Goal: Submit feedback/report problem

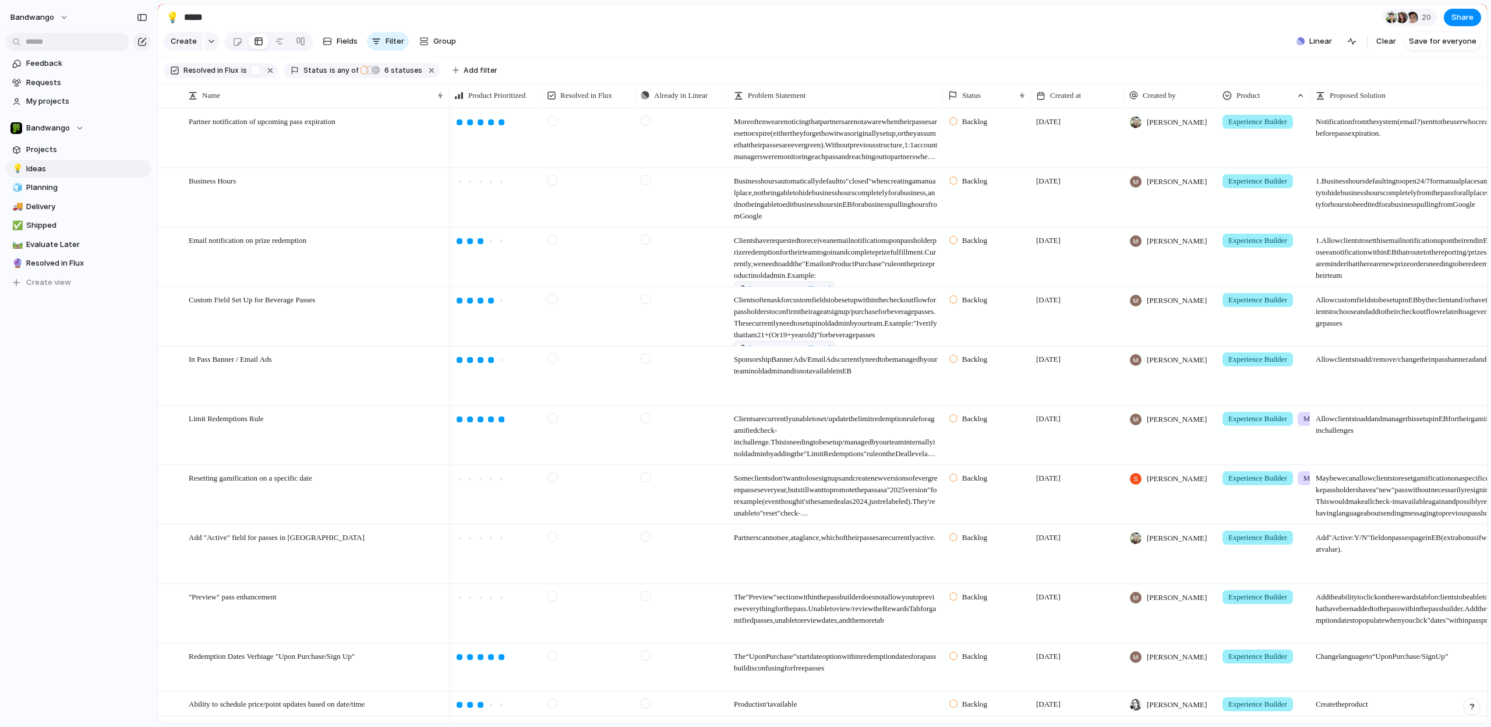
click at [649, 358] on div at bounding box center [646, 358] width 10 height 10
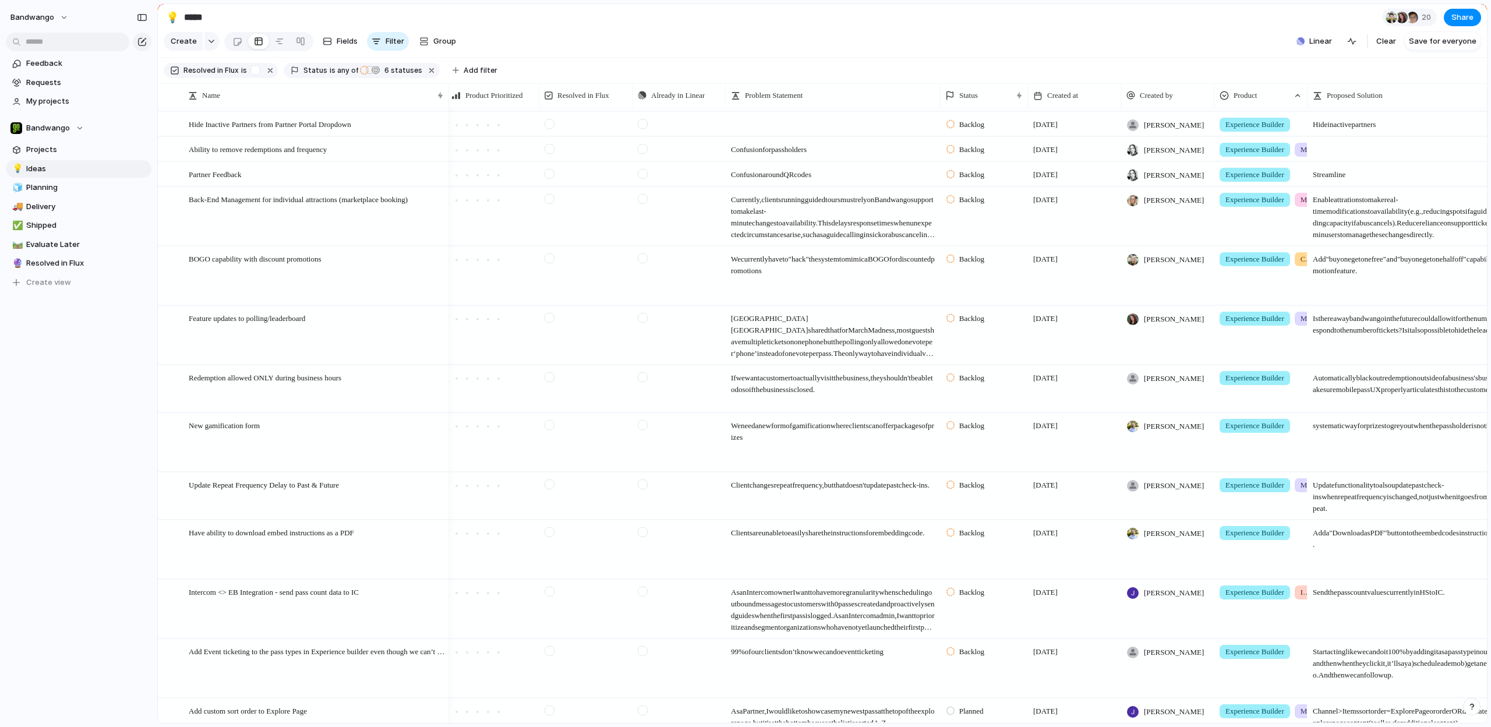
click at [648, 199] on div at bounding box center [643, 199] width 10 height 10
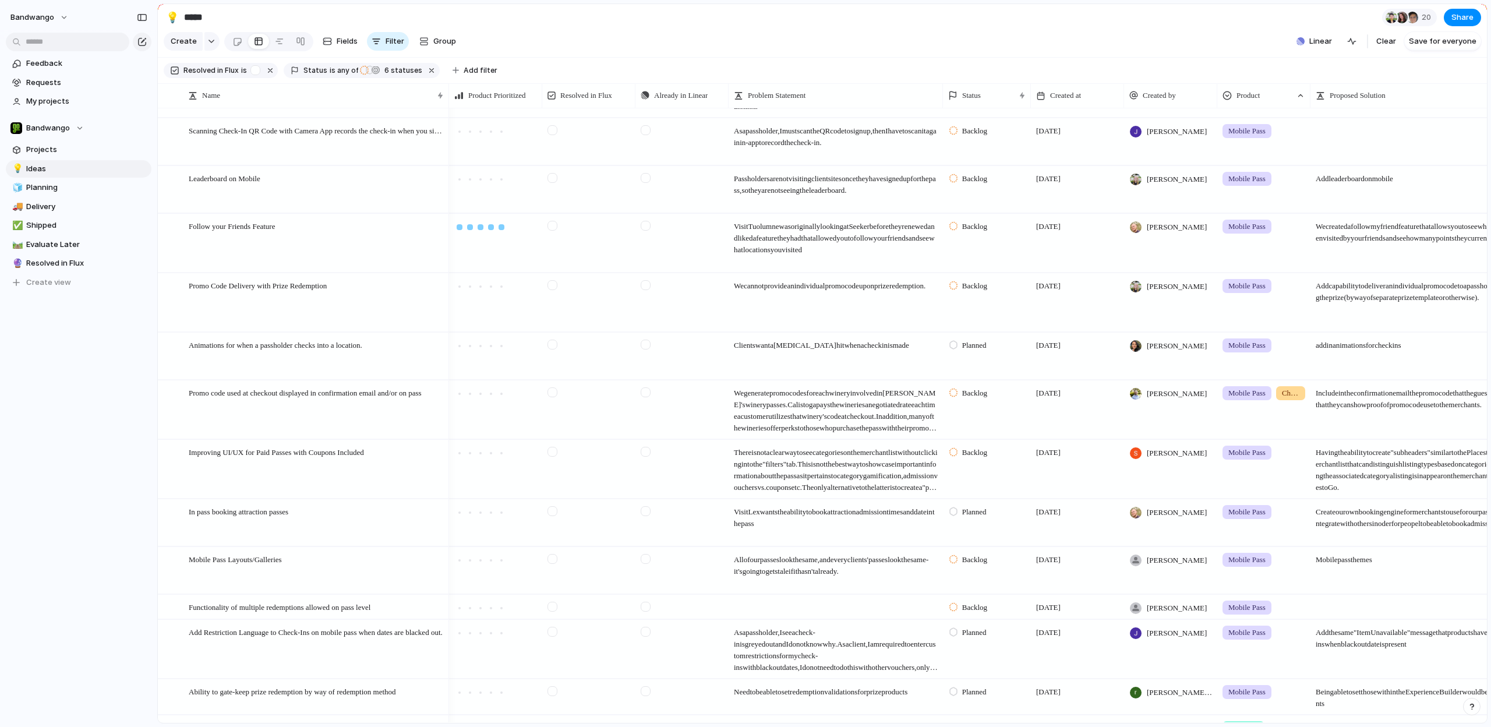
click at [500, 225] on div at bounding box center [501, 227] width 6 height 6
